Goal: Transaction & Acquisition: Purchase product/service

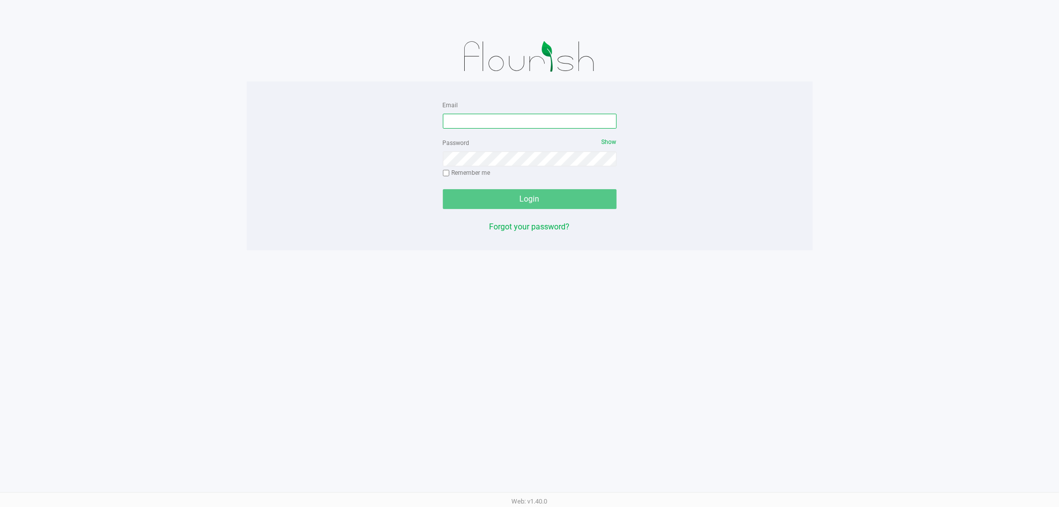
click at [489, 123] on input "Email" at bounding box center [530, 121] width 174 height 15
type input "[EMAIL_ADDRESS][DOMAIN_NAME]"
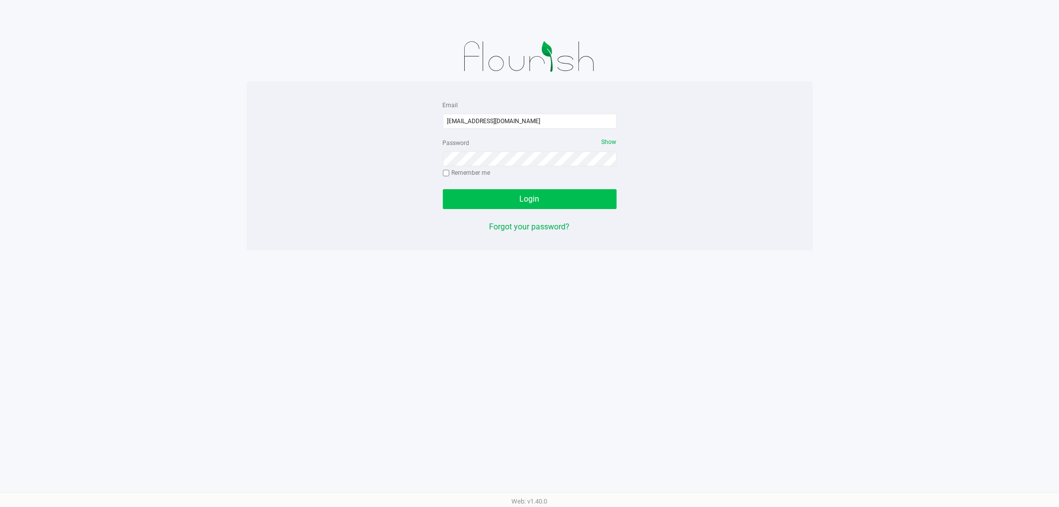
click at [552, 189] on button "Login" at bounding box center [530, 199] width 174 height 20
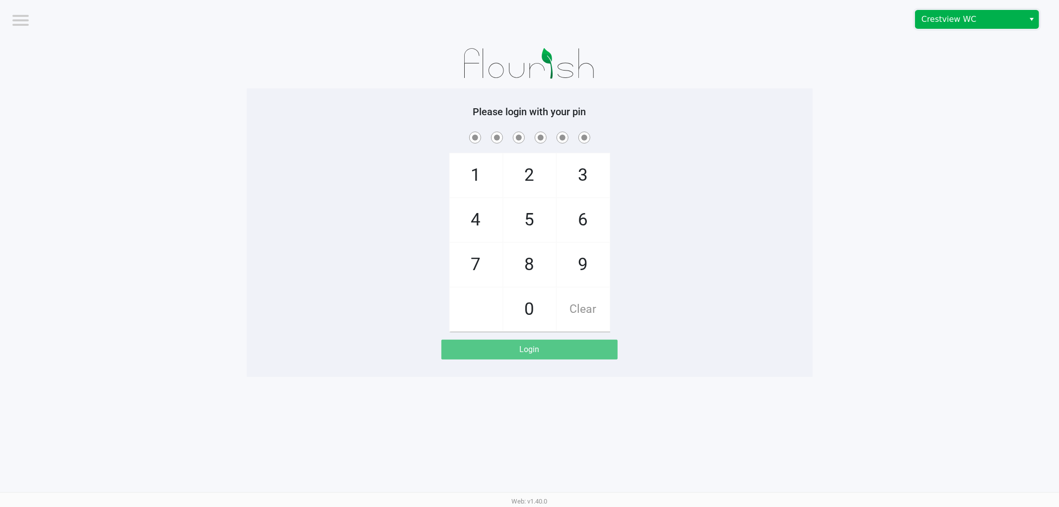
click at [971, 18] on span "Crestview WC" at bounding box center [969, 19] width 97 height 12
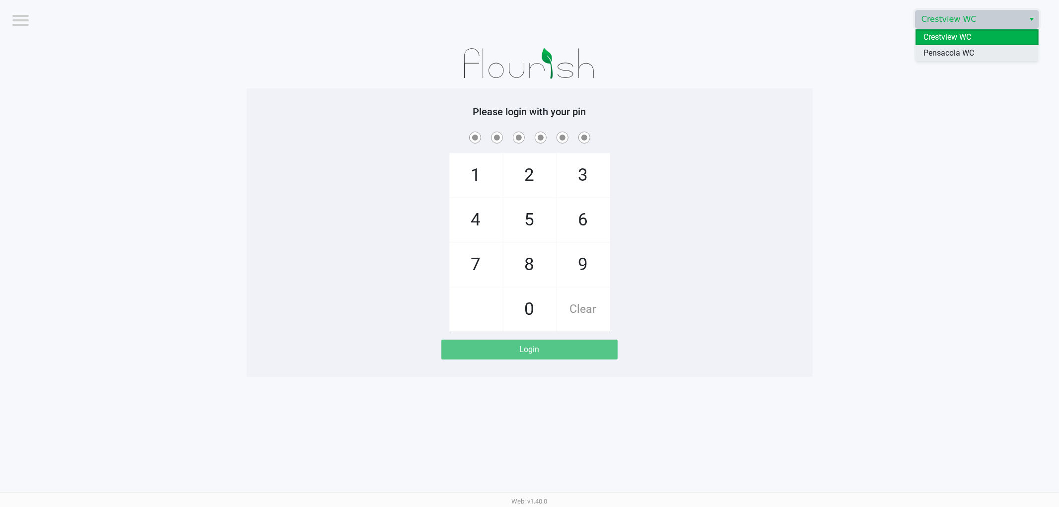
click at [940, 50] on span "Pensacola WC" at bounding box center [948, 53] width 51 height 12
checkbox input "true"
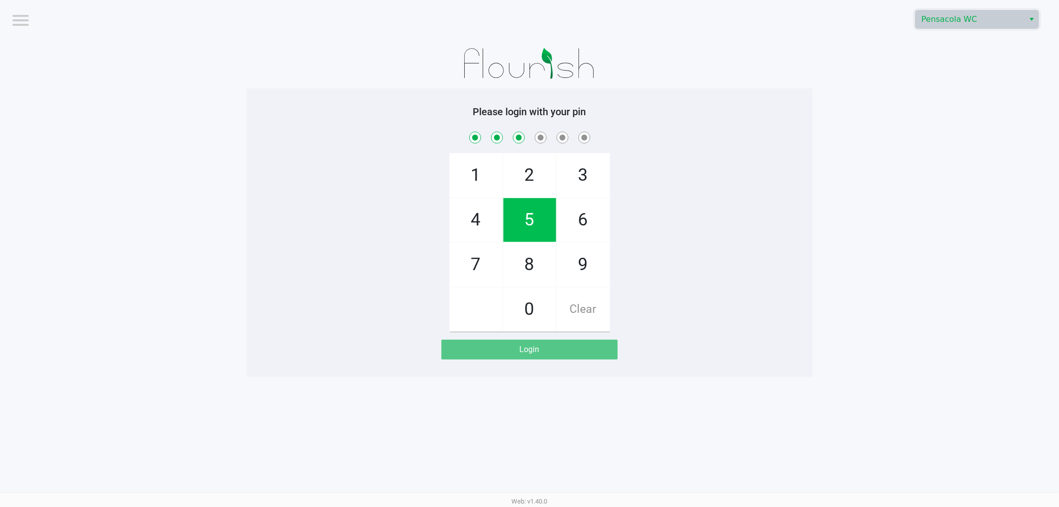
checkbox input "true"
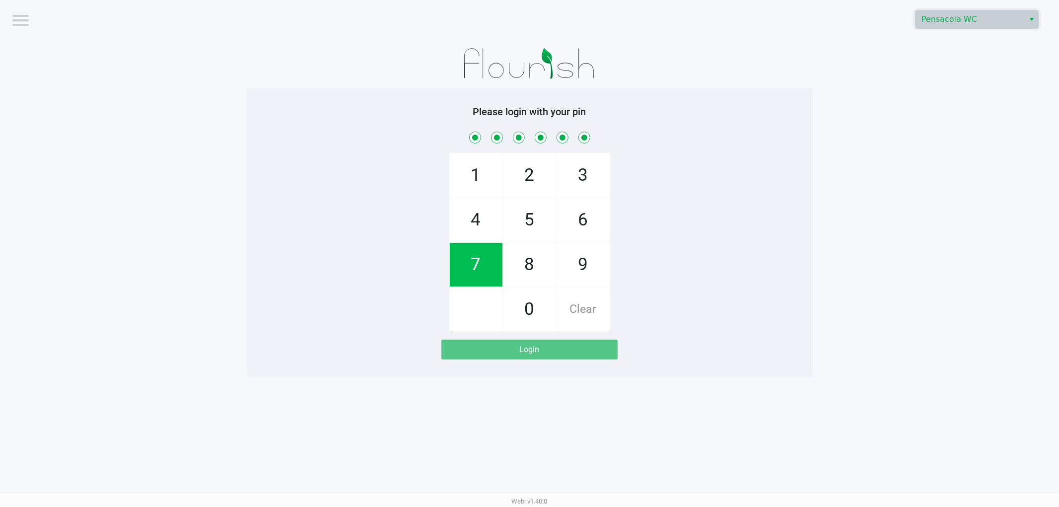
checkbox input "true"
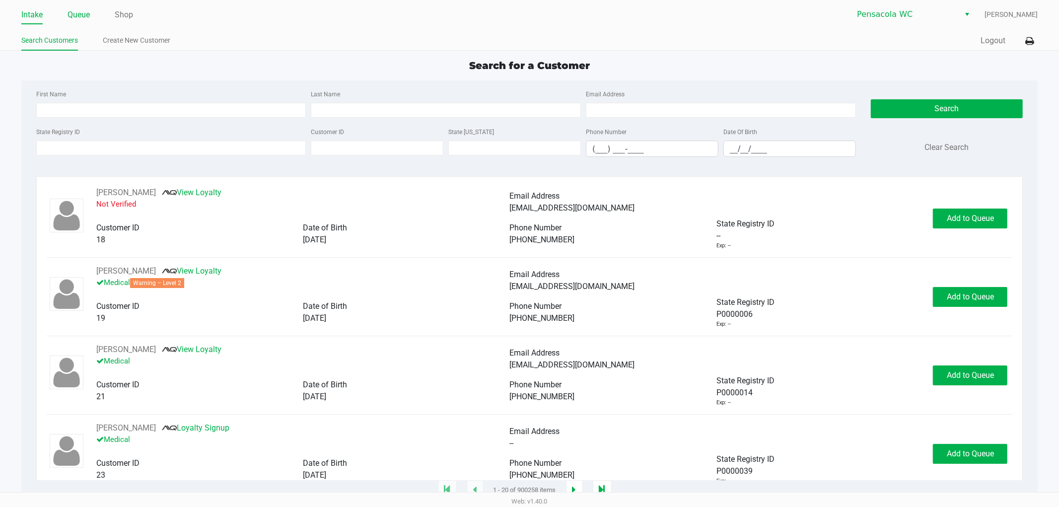
click at [88, 13] on link "Queue" at bounding box center [78, 15] width 22 height 14
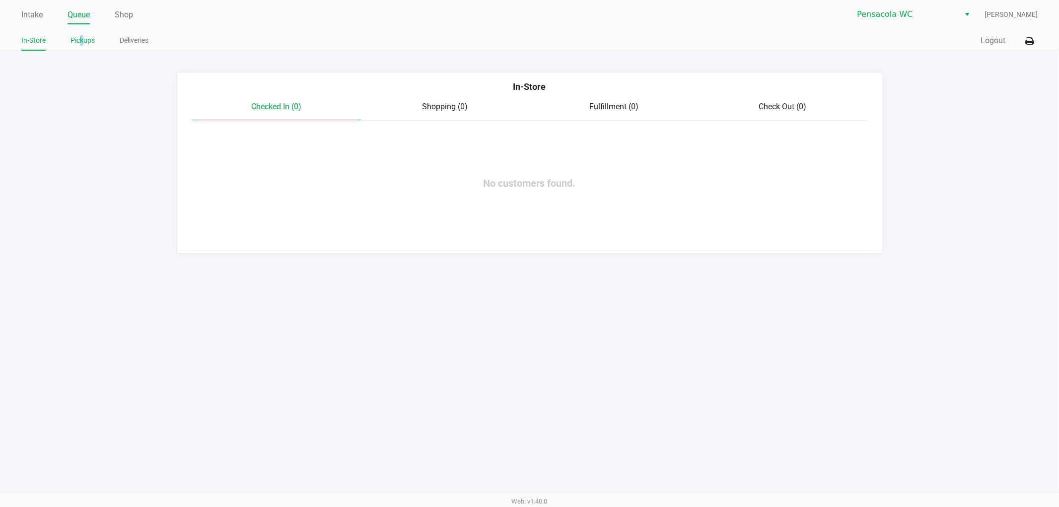
click at [81, 38] on link "Pickups" at bounding box center [82, 40] width 24 height 12
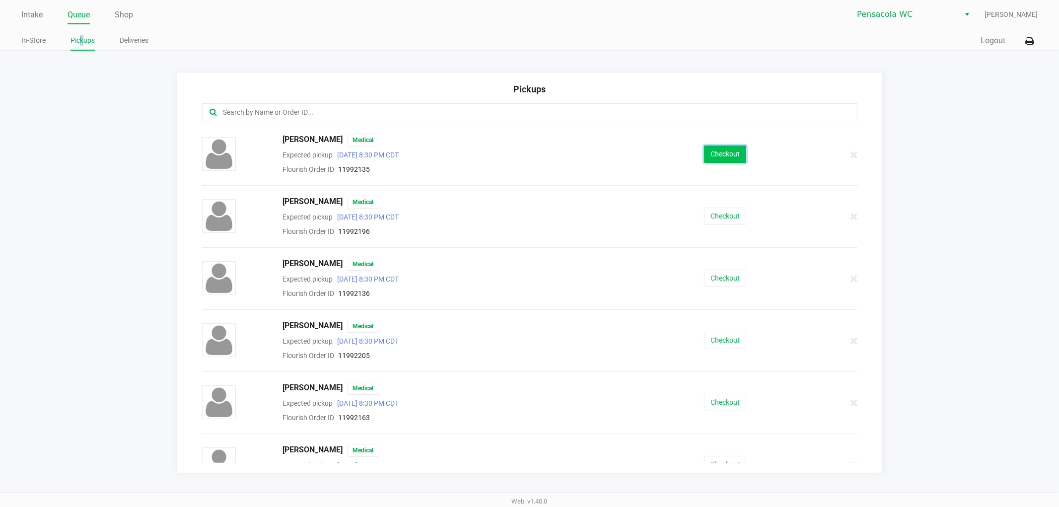
click at [713, 151] on button "Checkout" at bounding box center [725, 153] width 42 height 17
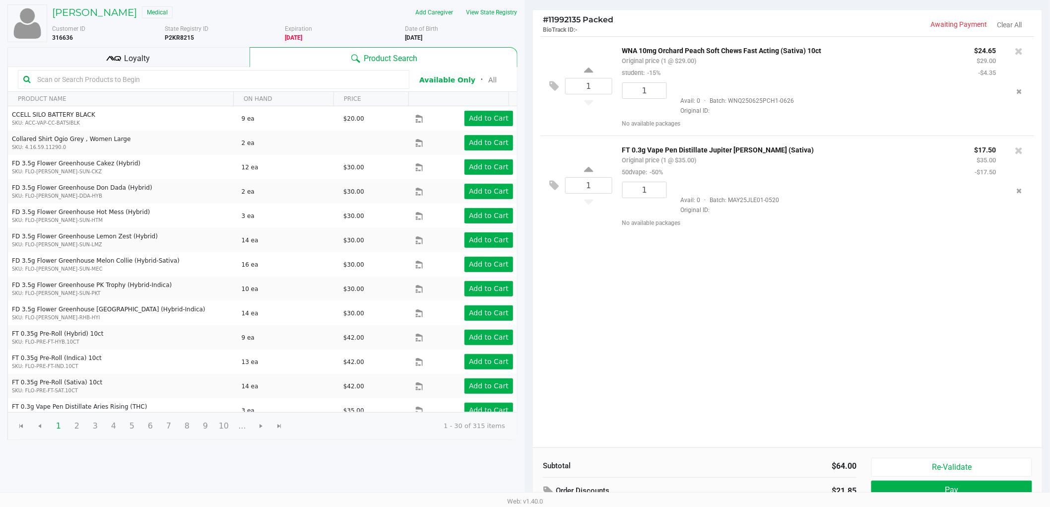
scroll to position [102, 0]
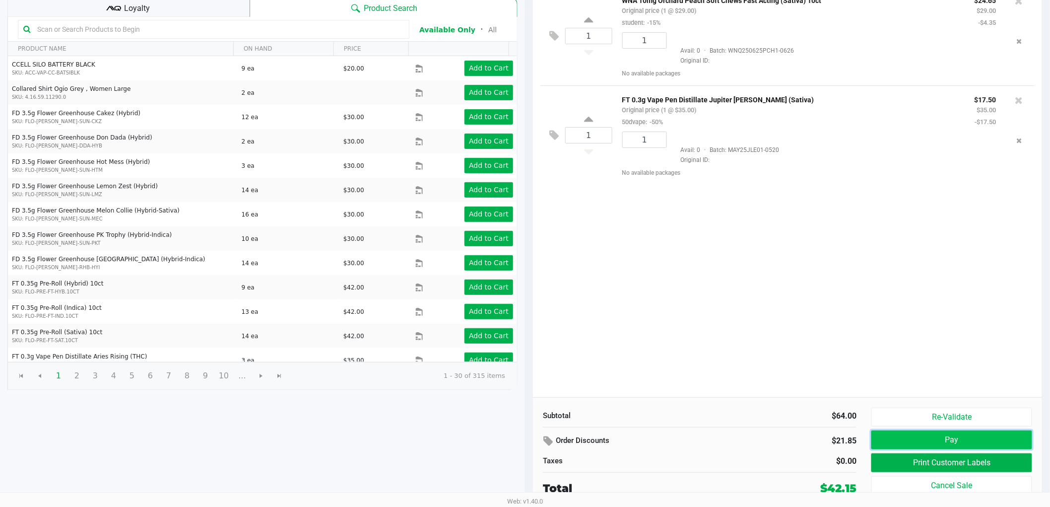
click at [904, 432] on button "Pay" at bounding box center [951, 439] width 161 height 19
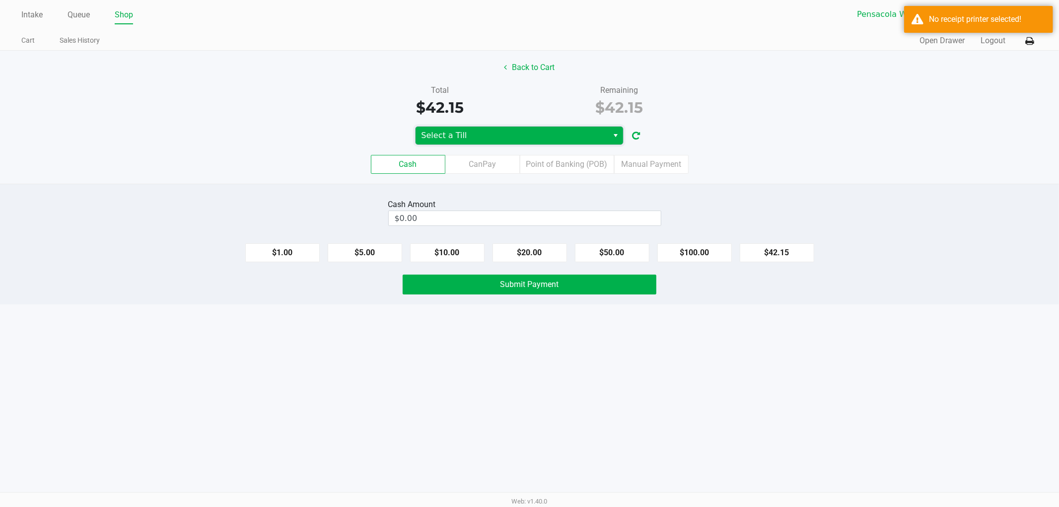
click at [531, 138] on span "Select a Till" at bounding box center [511, 136] width 181 height 12
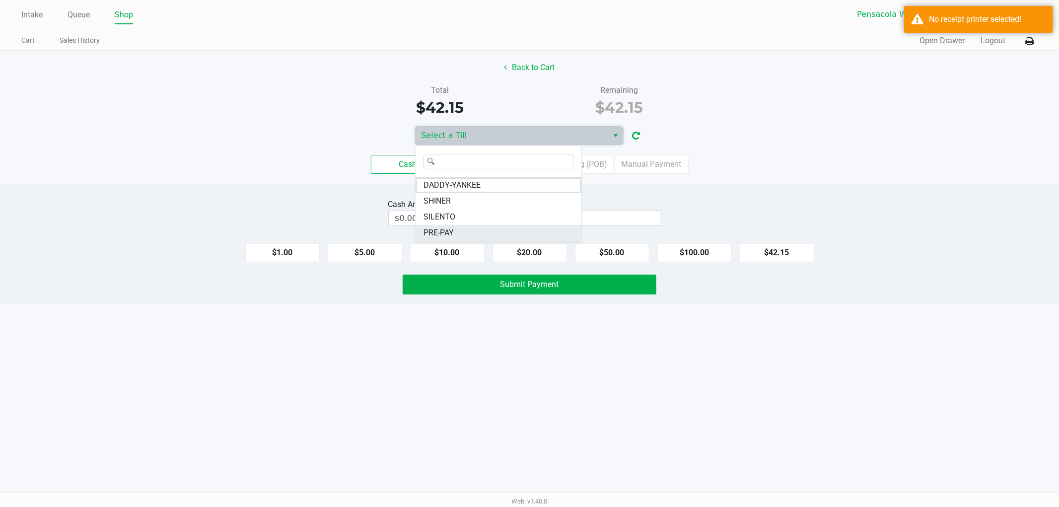
click at [435, 229] on span "PRE-PAY" at bounding box center [438, 233] width 30 height 12
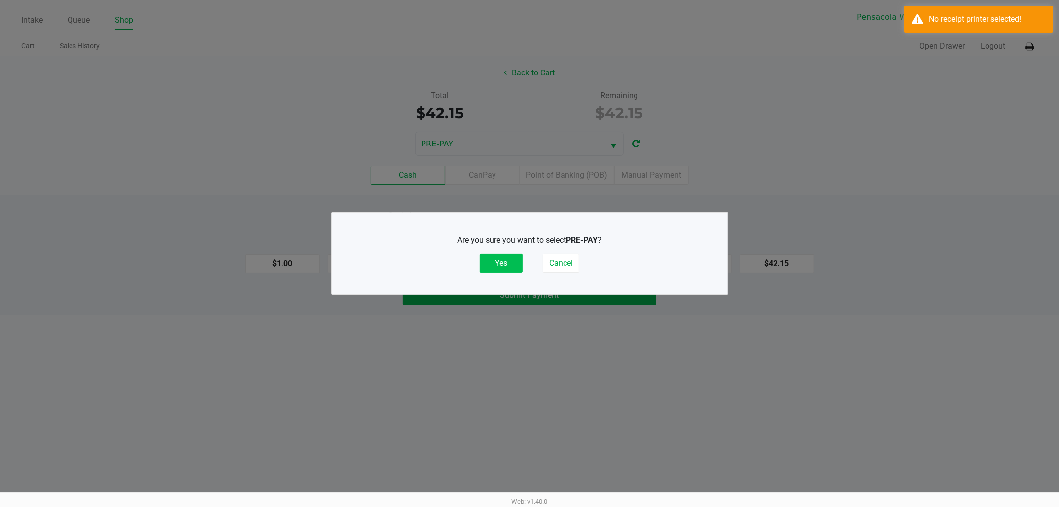
click at [507, 262] on button "Yes" at bounding box center [500, 263] width 43 height 19
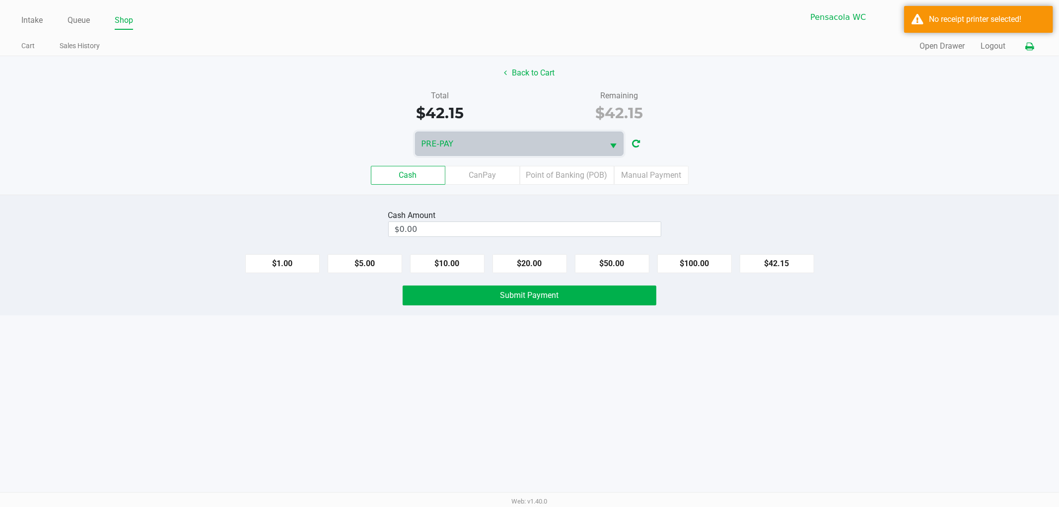
click at [1030, 47] on icon at bounding box center [1029, 46] width 8 height 7
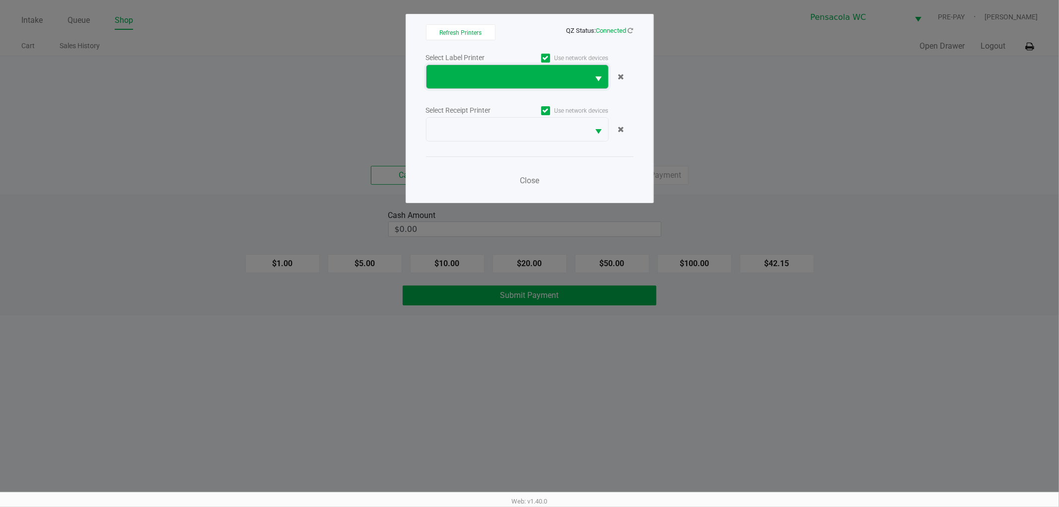
click at [519, 78] on span at bounding box center [507, 77] width 151 height 12
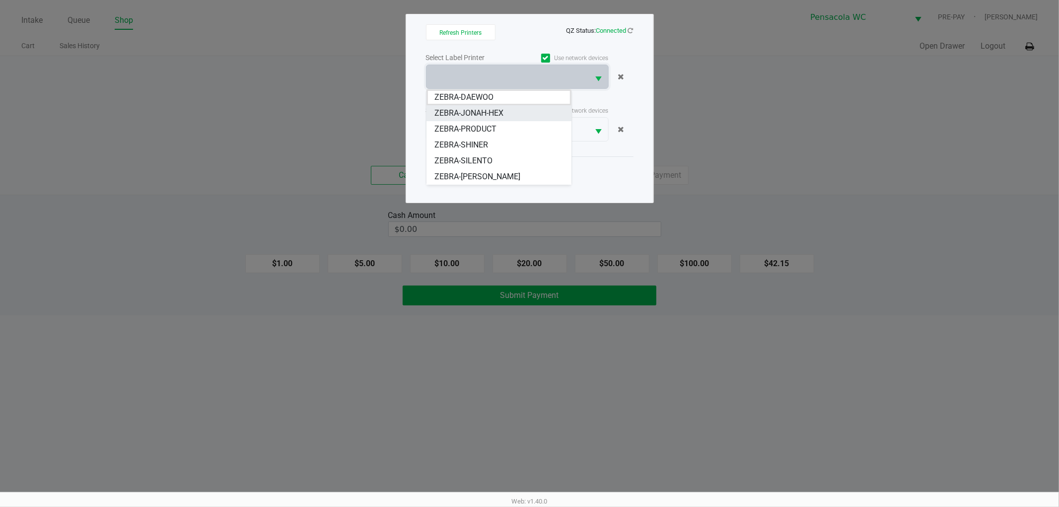
click at [492, 110] on span "ZEBRA-JONAH-HEX" at bounding box center [468, 113] width 69 height 12
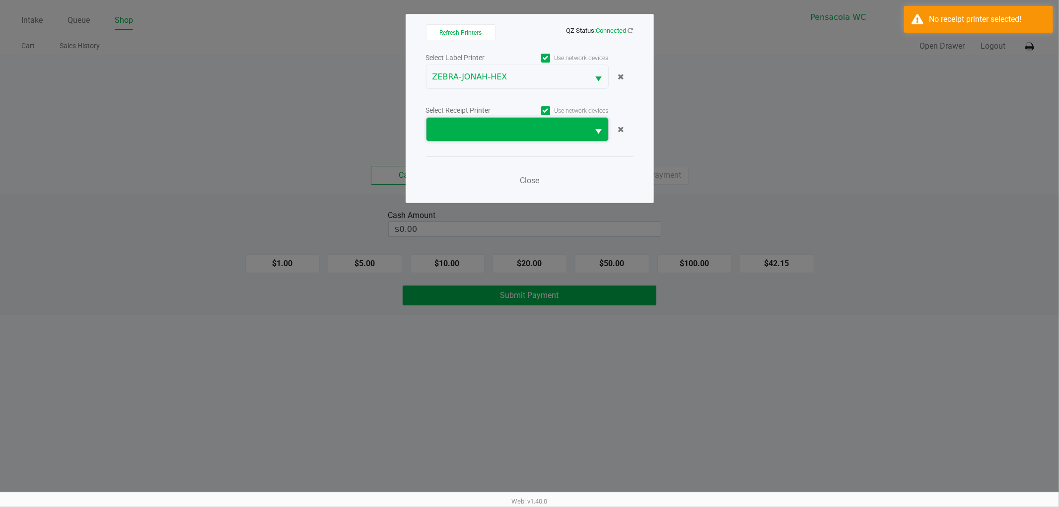
click at [485, 131] on span at bounding box center [507, 130] width 151 height 12
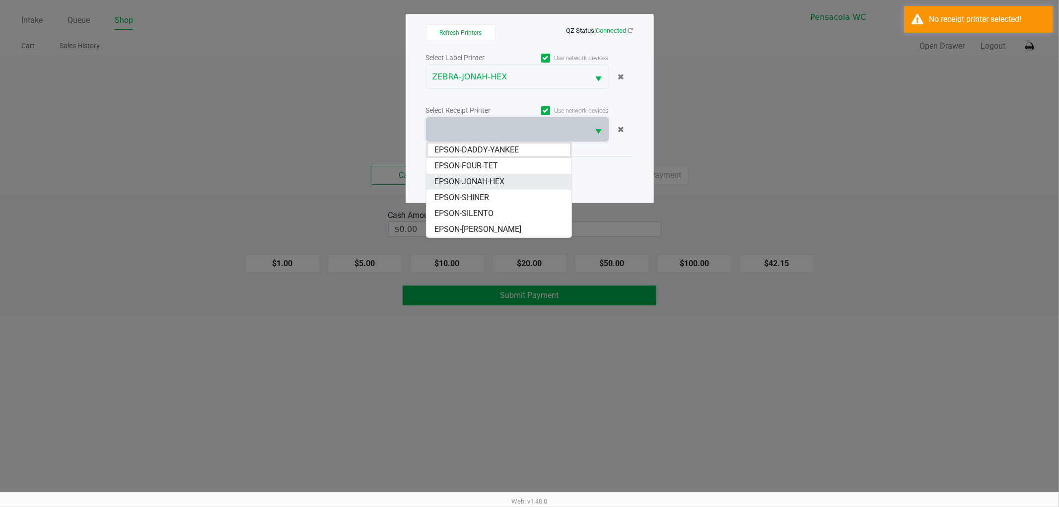
click at [484, 182] on span "EPSON-JONAH-HEX" at bounding box center [469, 182] width 70 height 12
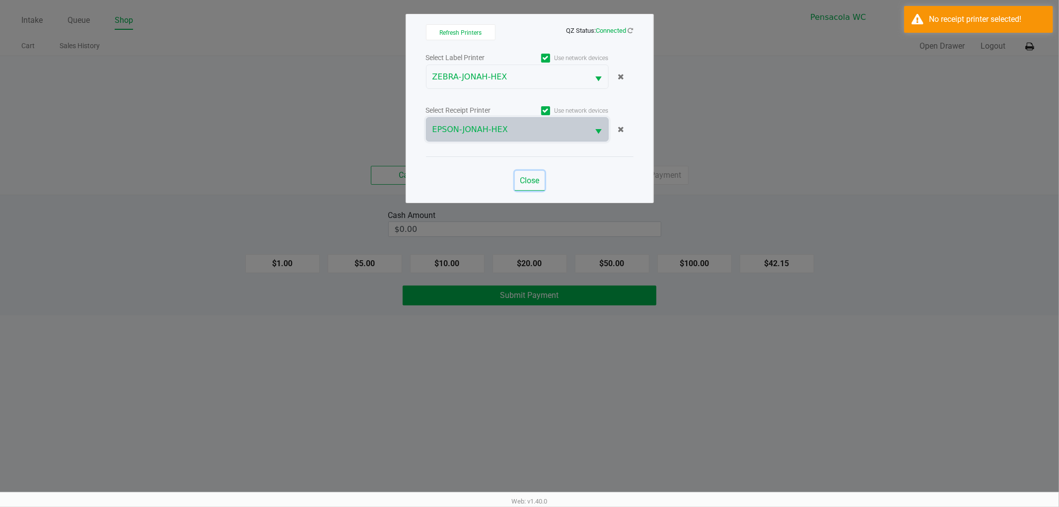
click at [528, 182] on span "Close" at bounding box center [529, 180] width 19 height 9
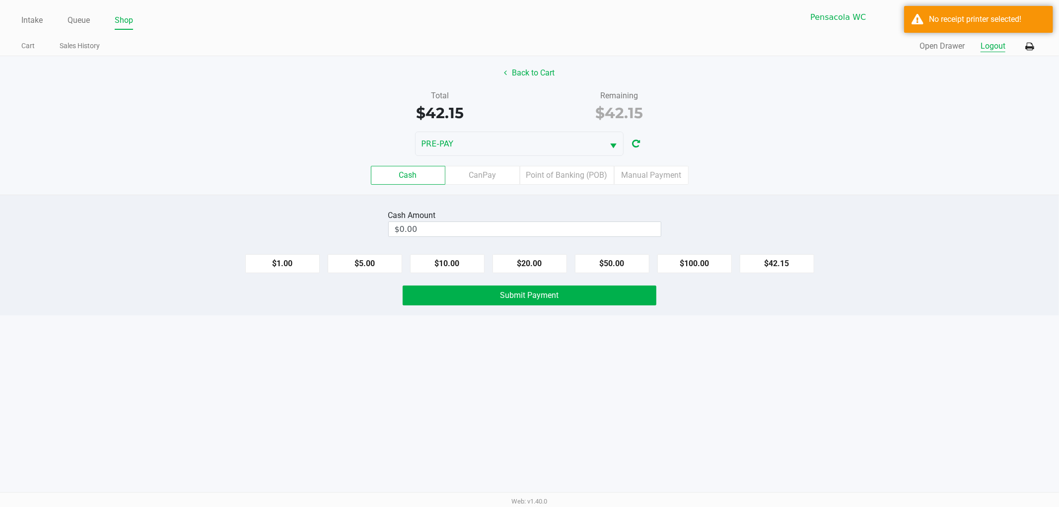
click at [989, 46] on button "Logout" at bounding box center [992, 46] width 25 height 12
